Goal: Information Seeking & Learning: Learn about a topic

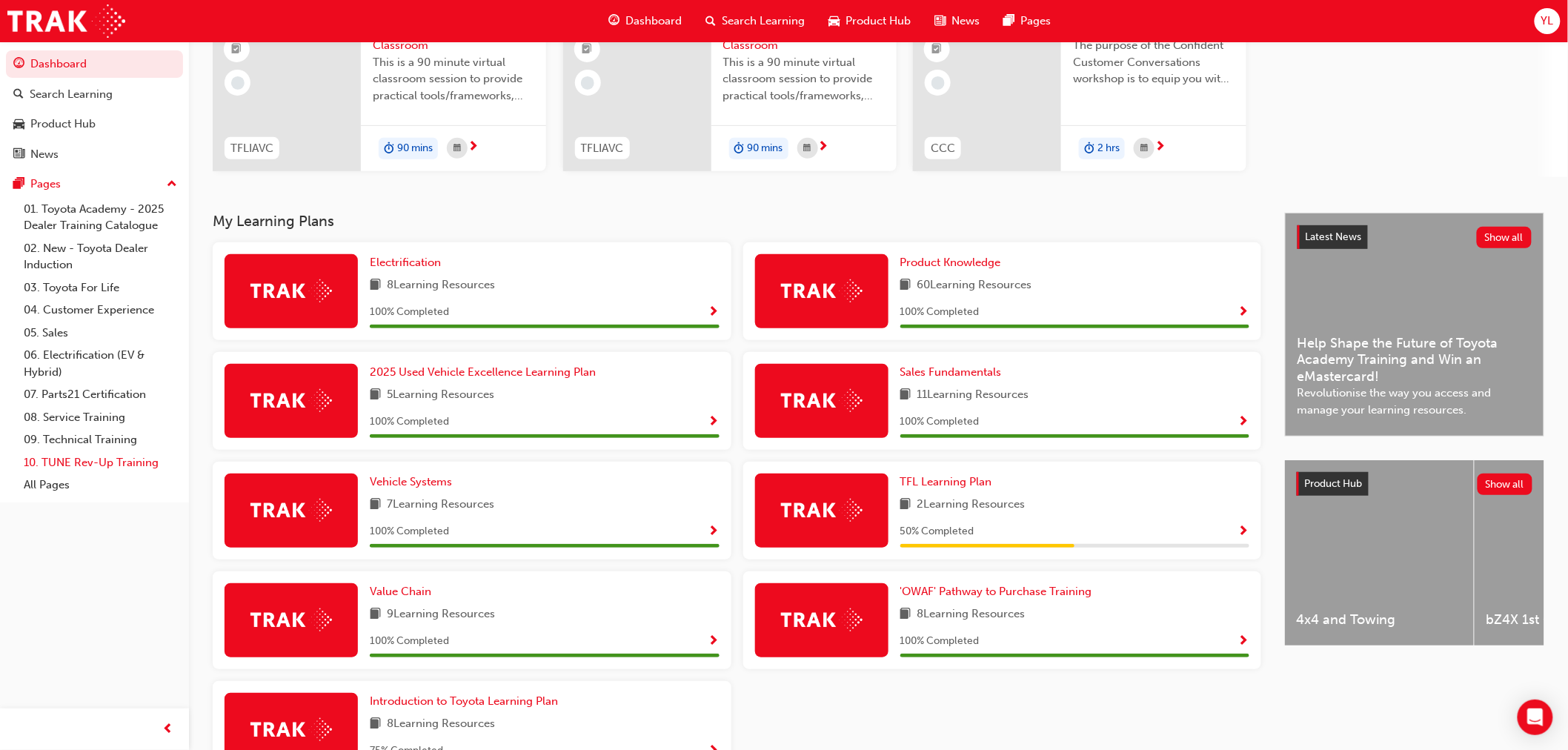
scroll to position [247, 0]
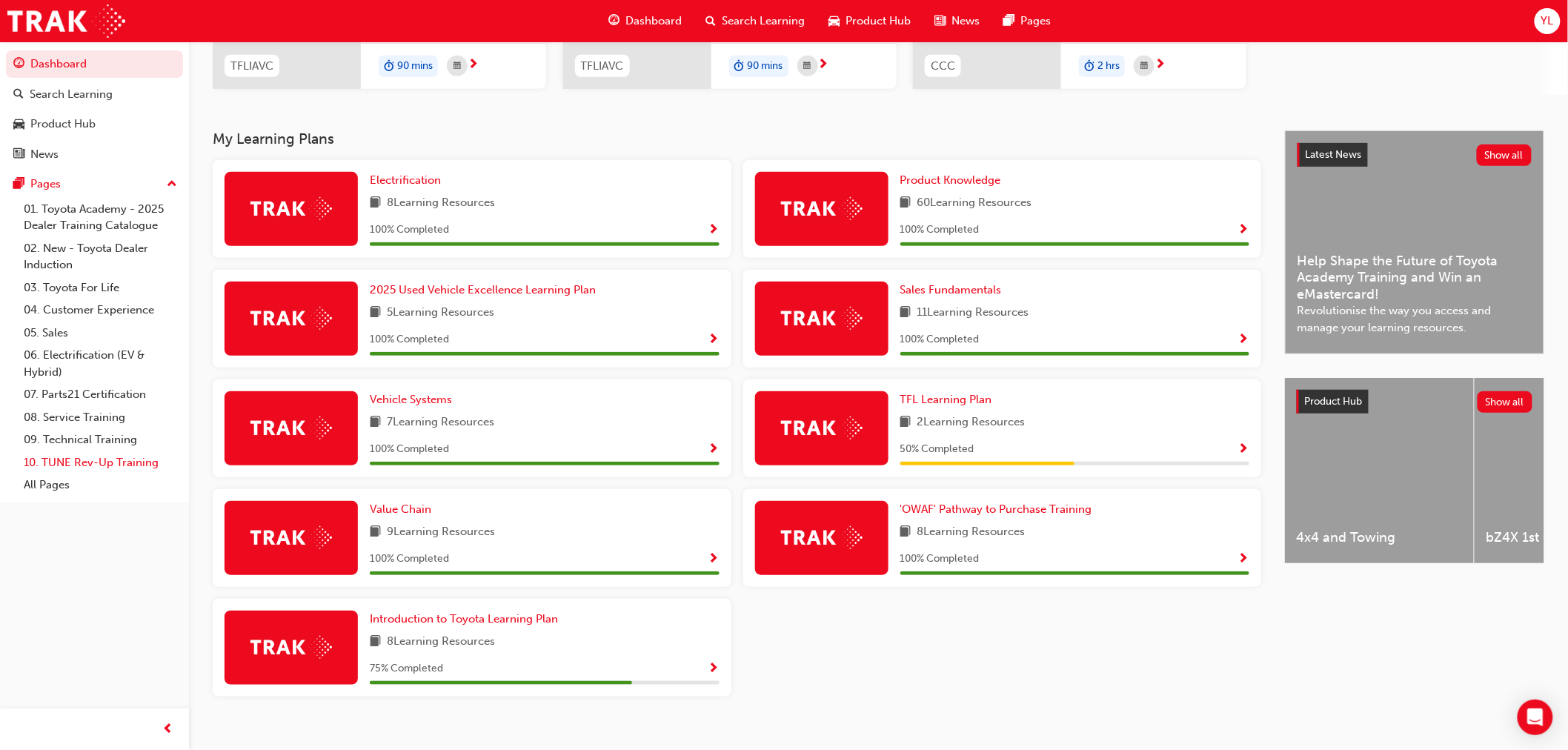
click at [106, 461] on link "10. TUNE Rev-Up Training" at bounding box center [100, 463] width 165 height 23
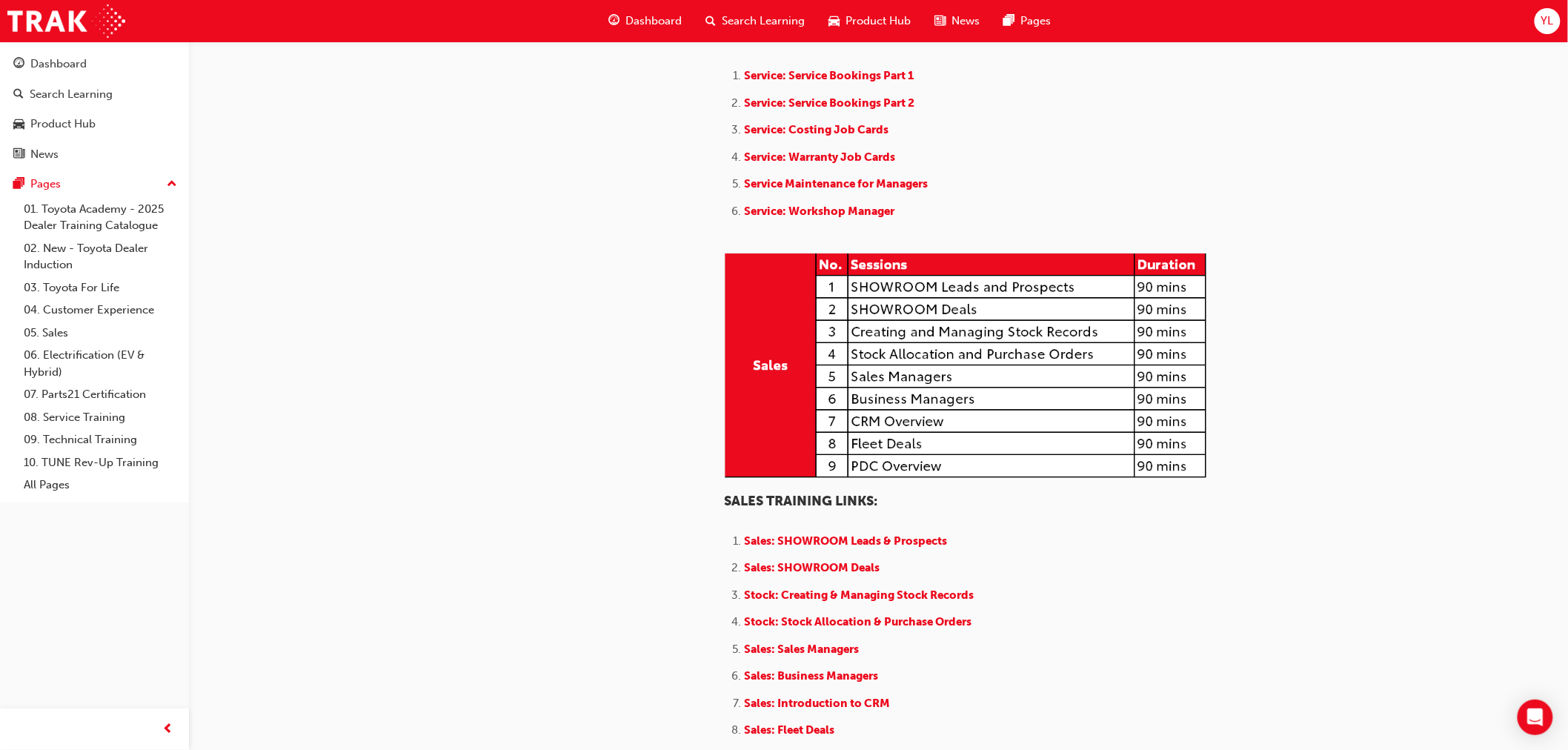
scroll to position [1400, 0]
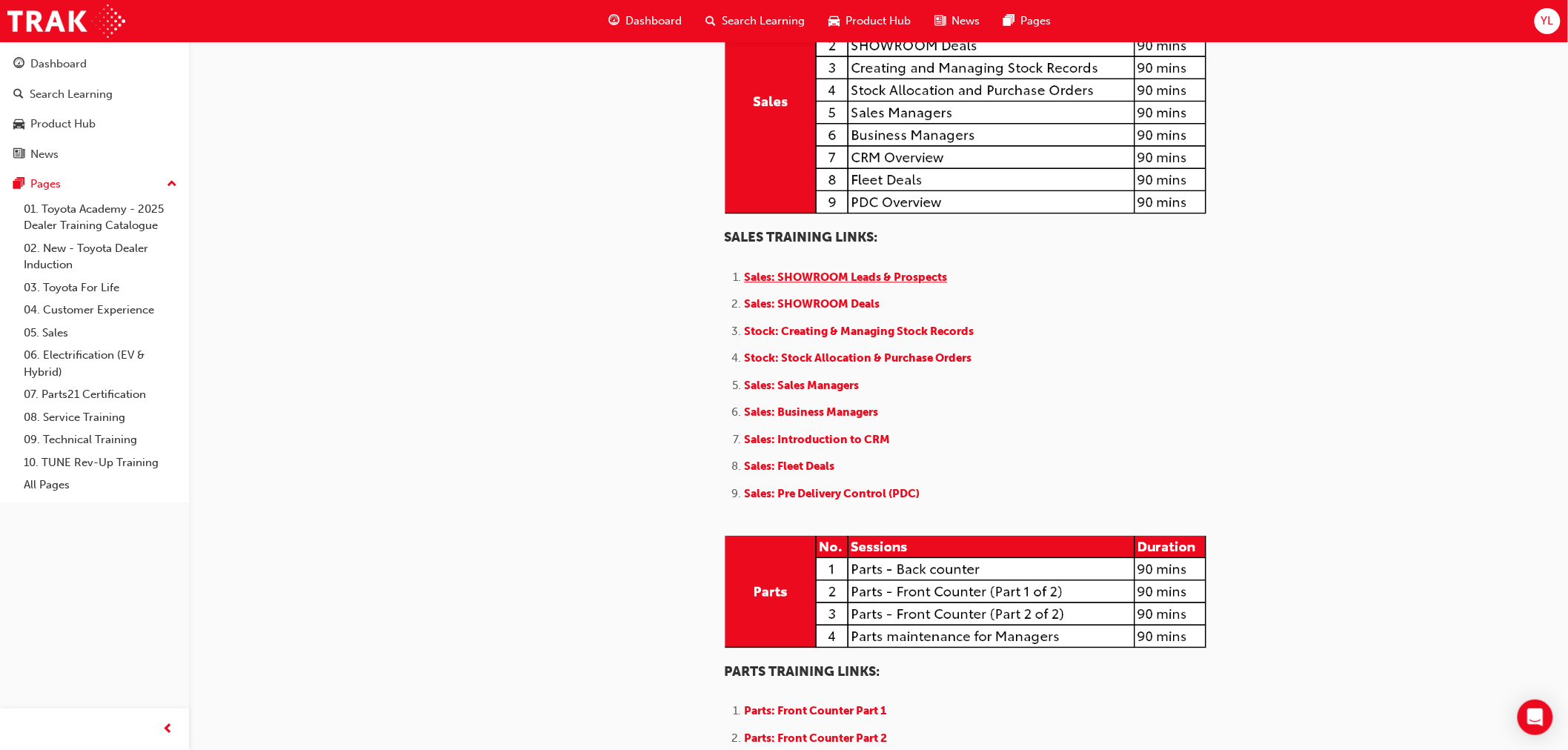
click at [794, 284] on span "Sales: SHOWROOM Leads & Prospects" at bounding box center [846, 278] width 203 height 13
